Goal: Task Accomplishment & Management: Use online tool/utility

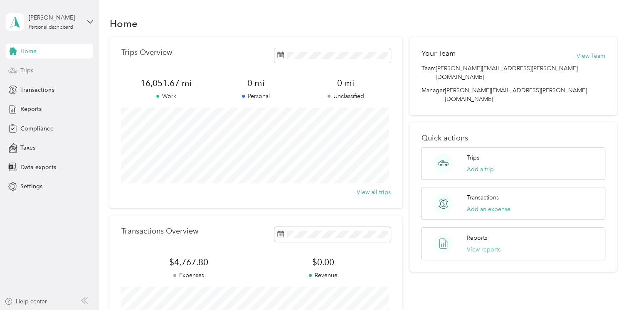
click at [27, 69] on span "Trips" at bounding box center [26, 70] width 13 height 9
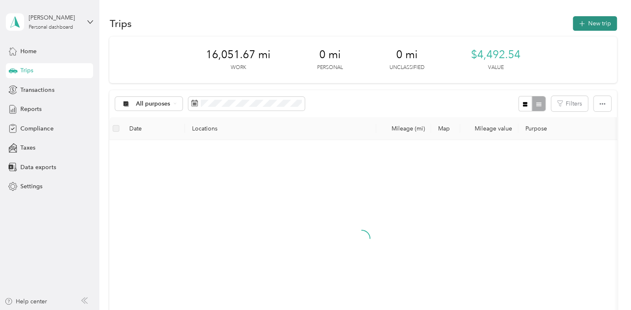
click at [599, 19] on button "New trip" at bounding box center [595, 23] width 44 height 15
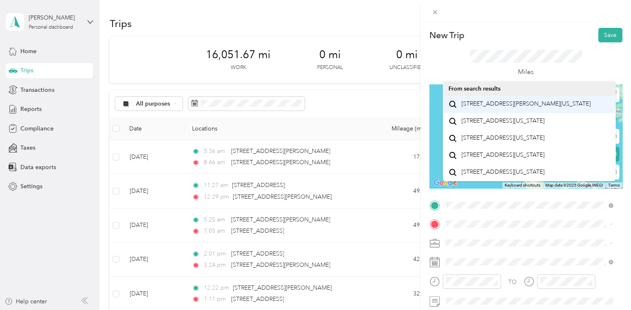
click at [483, 105] on span "[STREET_ADDRESS][PERSON_NAME][US_STATE]" at bounding box center [525, 103] width 129 height 7
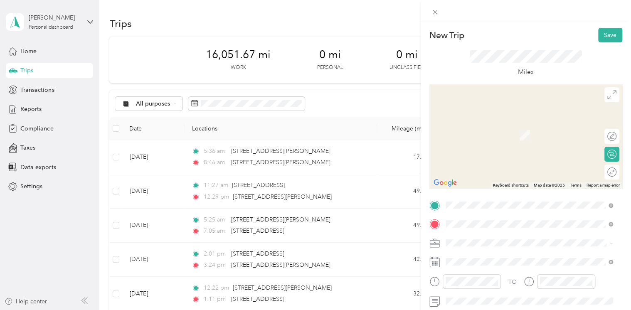
click at [515, 234] on div "TO Add photo" at bounding box center [525, 299] width 193 height 201
click at [481, 123] on span "[STREET_ADDRESS][US_STATE]" at bounding box center [502, 122] width 83 height 7
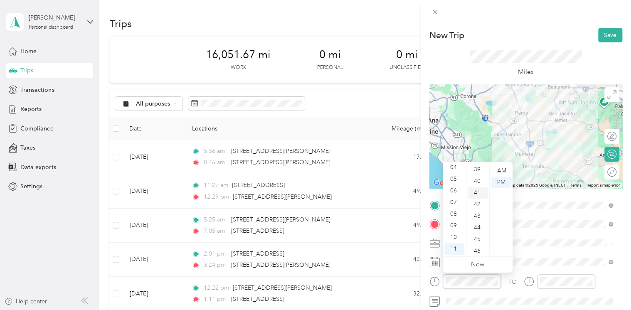
scroll to position [609, 0]
click at [476, 222] on div "57" at bounding box center [478, 226] width 20 height 12
click at [533, 249] on div "TO Add photo" at bounding box center [525, 299] width 193 height 201
click at [501, 171] on div "AM" at bounding box center [501, 171] width 20 height 12
click at [549, 256] on span at bounding box center [533, 261] width 180 height 13
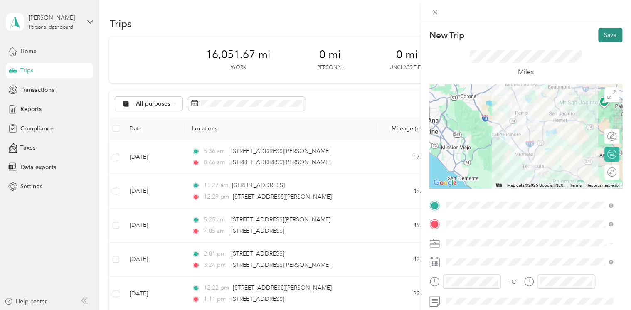
click at [600, 37] on button "Save" at bounding box center [610, 35] width 24 height 15
